Goal: Transaction & Acquisition: Download file/media

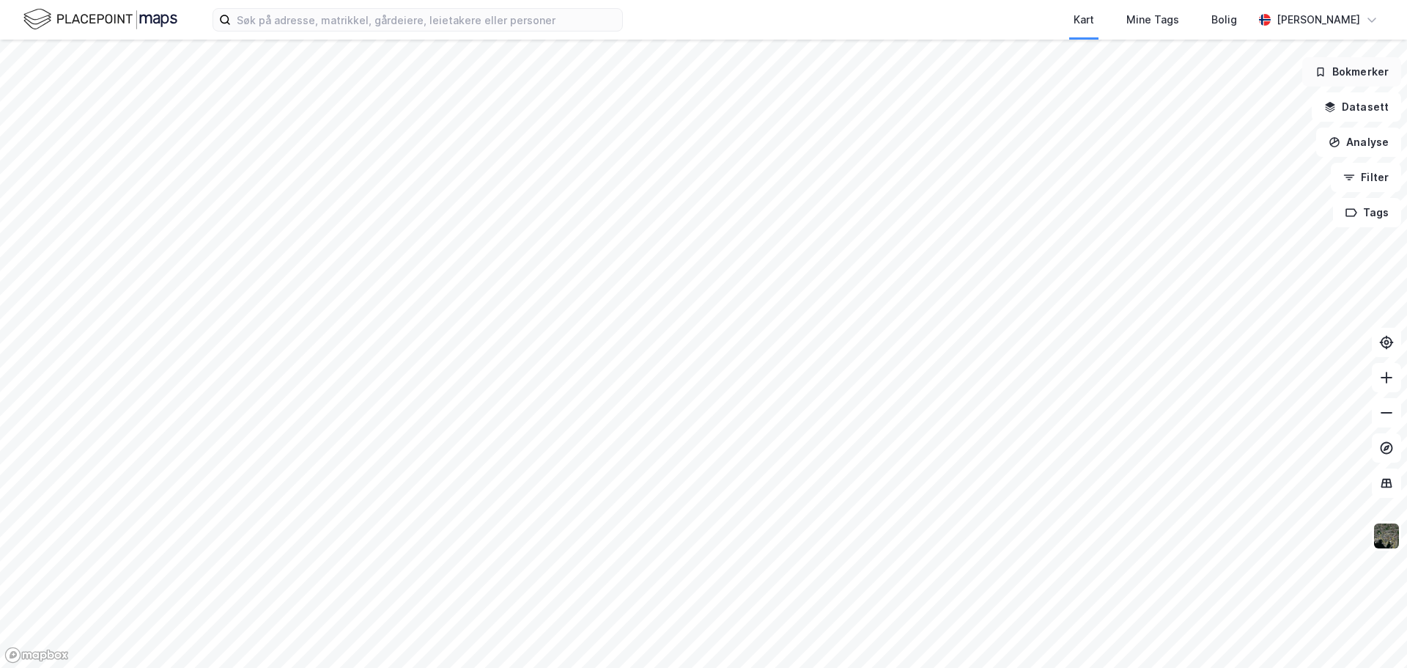
click at [1345, 74] on button "Bokmerker" at bounding box center [1351, 71] width 99 height 29
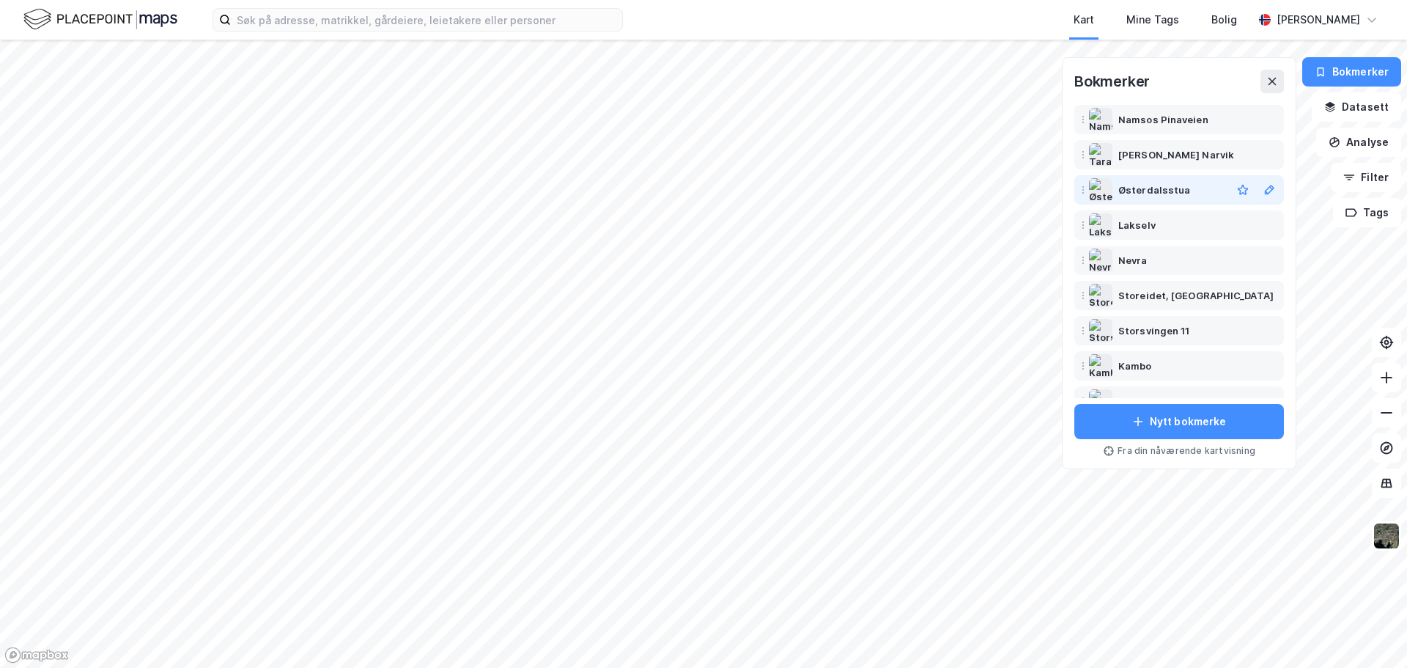
click at [1153, 196] on div "Østerdalsstua" at bounding box center [1154, 190] width 72 height 18
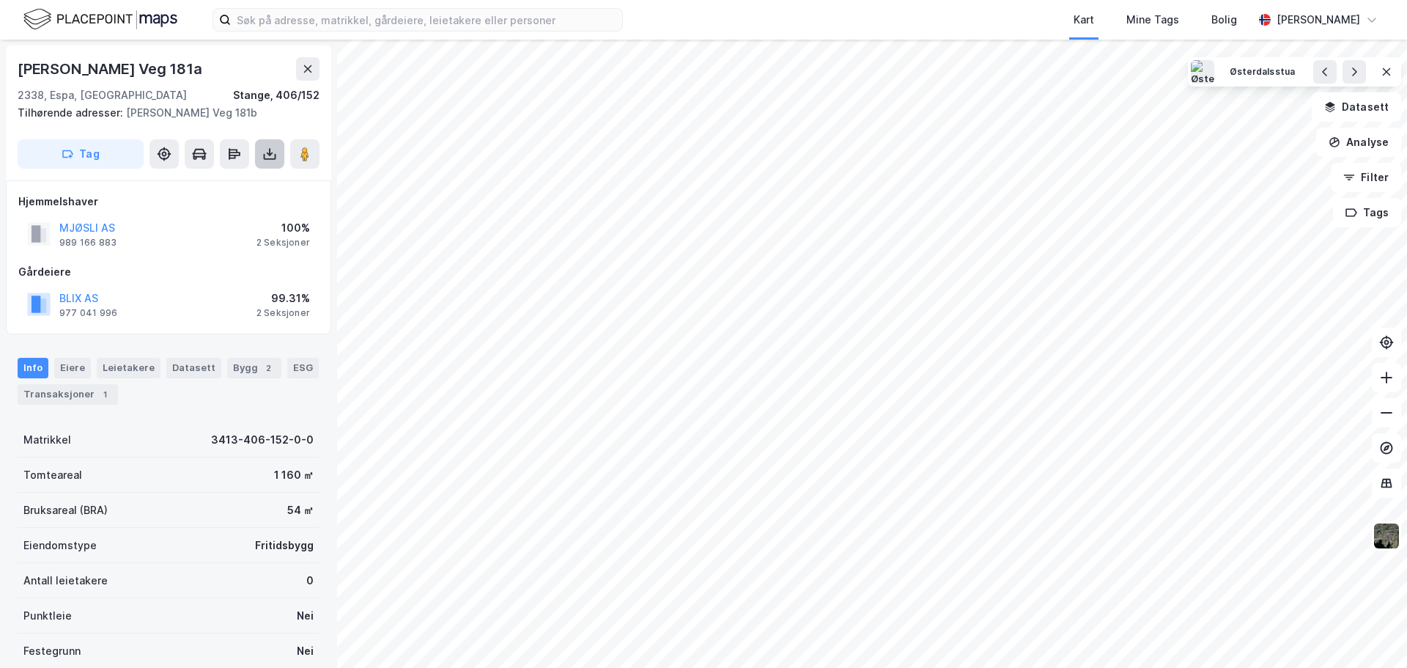
click at [269, 158] on icon at bounding box center [270, 157] width 12 height 6
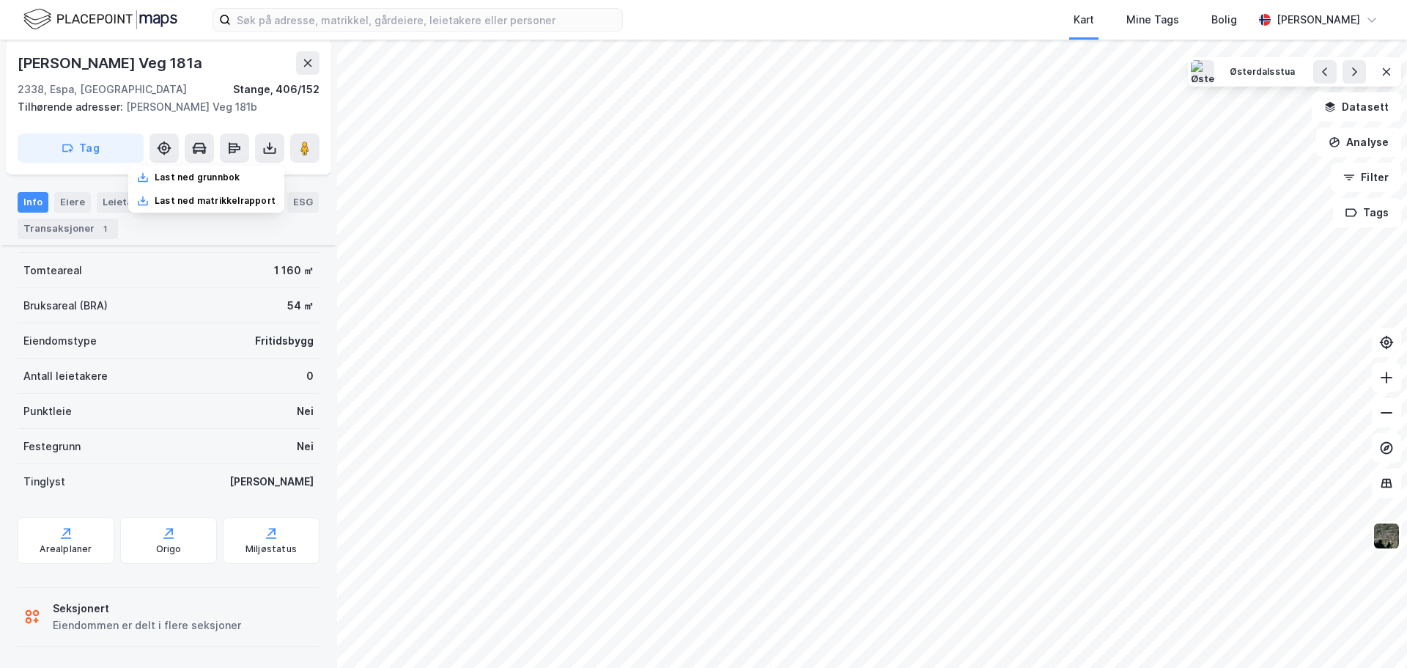
scroll to position [207, 0]
click at [229, 204] on div "Last ned matrikkelrapport" at bounding box center [215, 201] width 121 height 12
click at [199, 180] on div "Last ned grunnbok" at bounding box center [197, 177] width 85 height 12
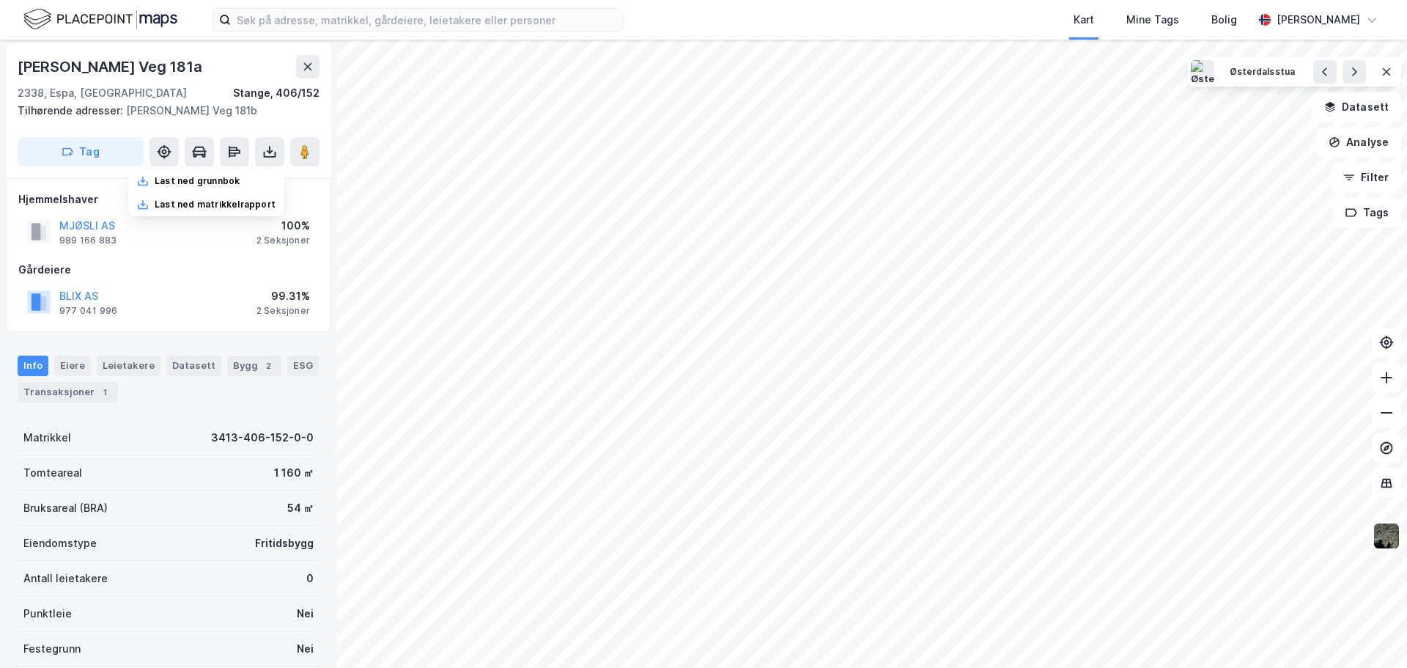
scroll to position [0, 0]
